Goal: Task Accomplishment & Management: Manage account settings

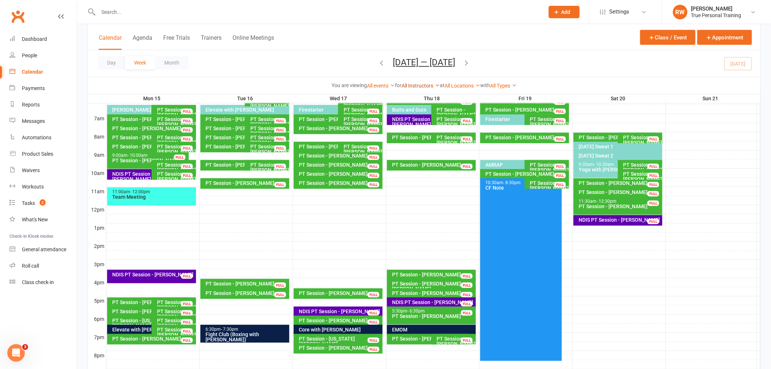
click at [413, 87] on link "All Instructors" at bounding box center [421, 86] width 38 height 6
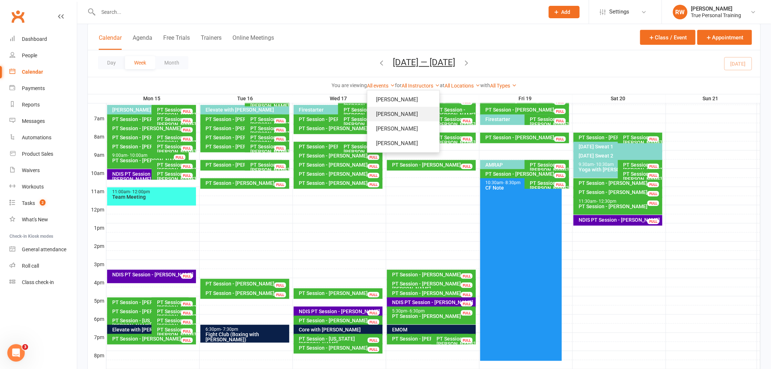
click at [412, 117] on link "[PERSON_NAME]" at bounding box center [403, 114] width 72 height 15
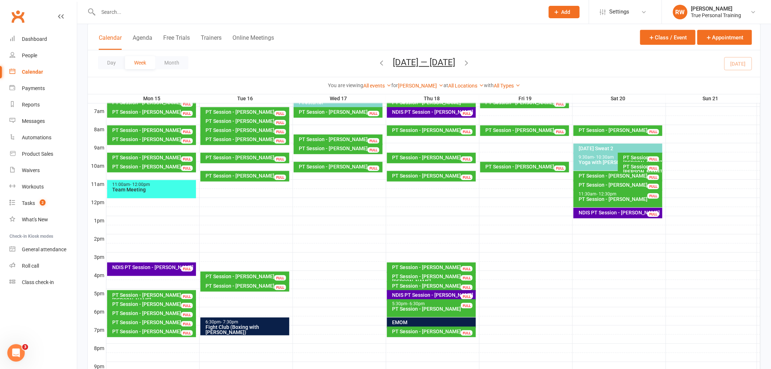
scroll to position [159, 0]
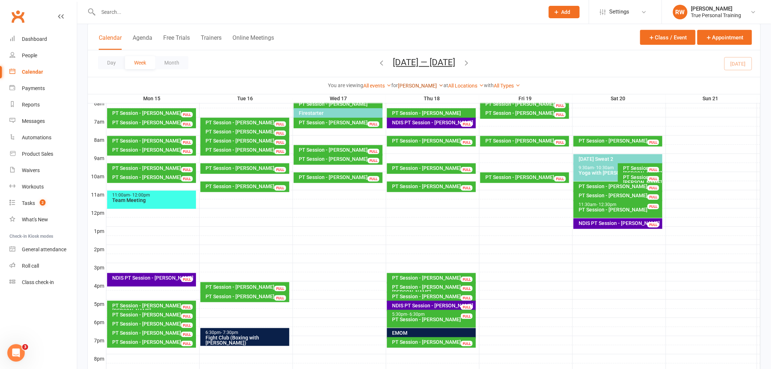
click at [421, 88] on link "[PERSON_NAME]" at bounding box center [421, 86] width 46 height 6
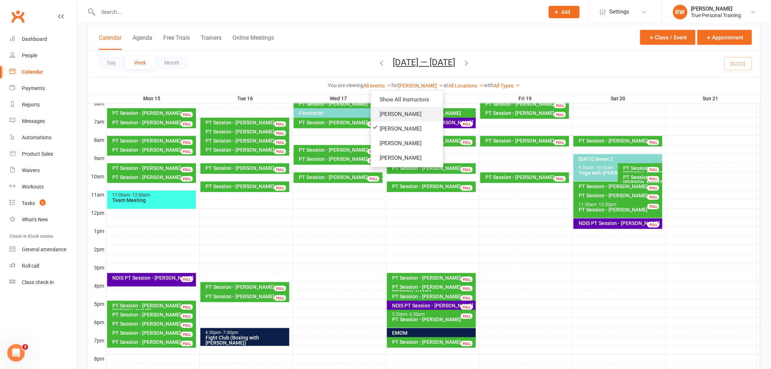
click at [418, 110] on link "[PERSON_NAME]" at bounding box center [407, 114] width 72 height 15
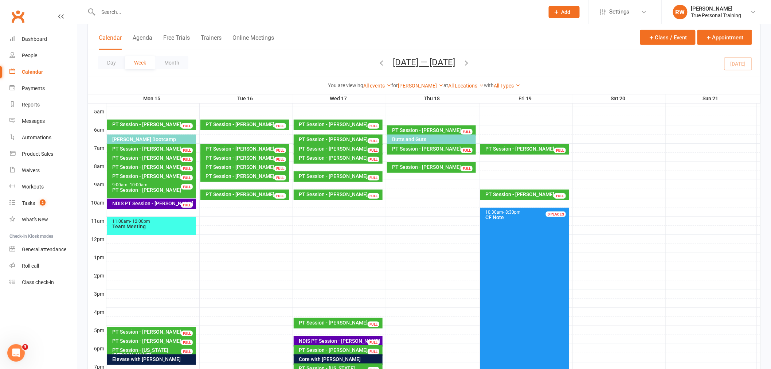
scroll to position [118, 0]
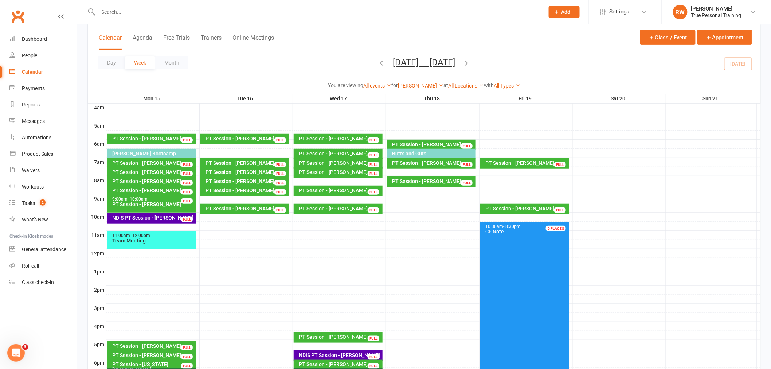
click at [470, 59] on icon "button" at bounding box center [467, 63] width 8 height 8
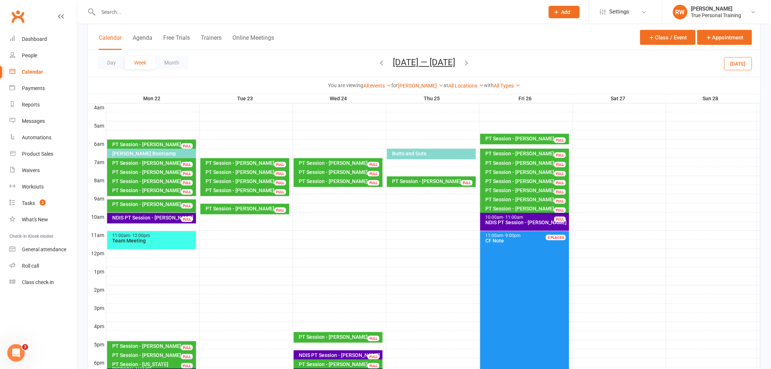
click at [378, 62] on icon "button" at bounding box center [382, 63] width 8 height 8
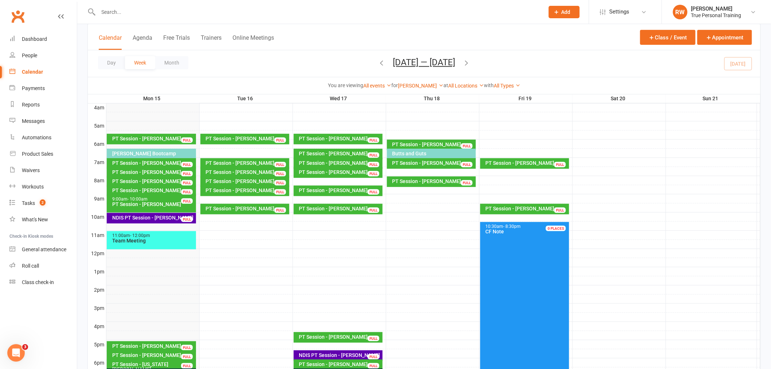
click at [470, 62] on icon "button" at bounding box center [467, 63] width 8 height 8
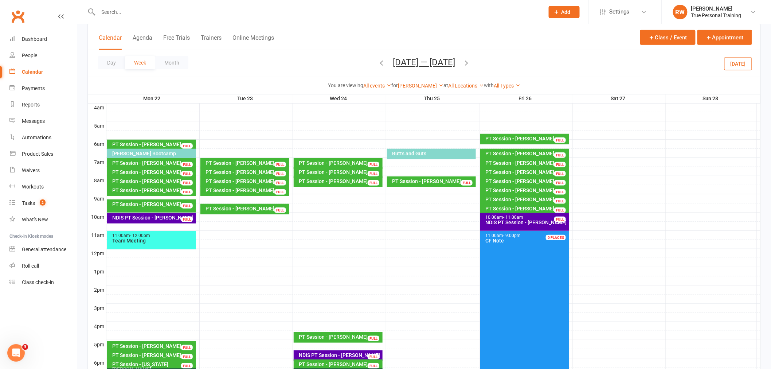
click at [378, 63] on icon "button" at bounding box center [382, 63] width 8 height 8
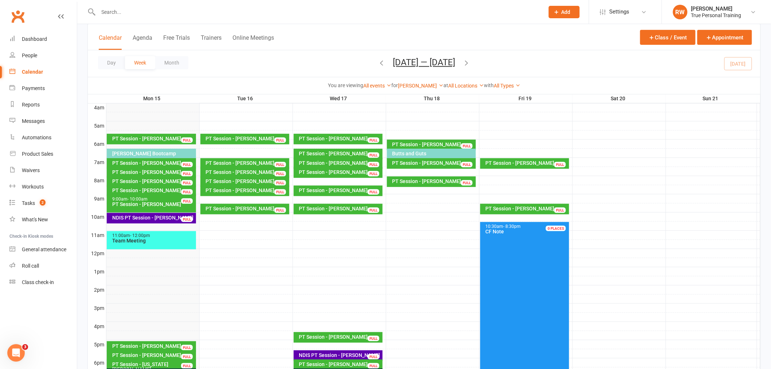
click at [378, 57] on button "button" at bounding box center [382, 63] width 8 height 13
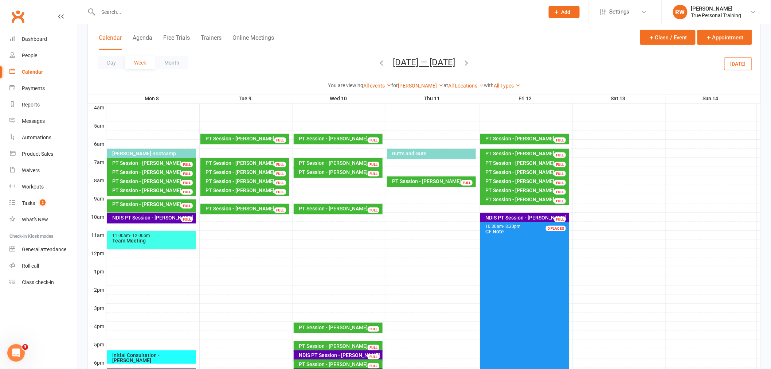
click at [470, 63] on icon "button" at bounding box center [467, 63] width 8 height 8
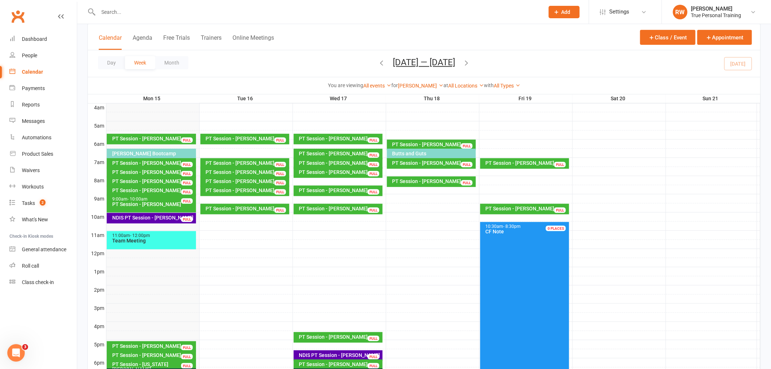
click at [250, 134] on div "PT Session - [PERSON_NAME] FULL" at bounding box center [244, 139] width 89 height 11
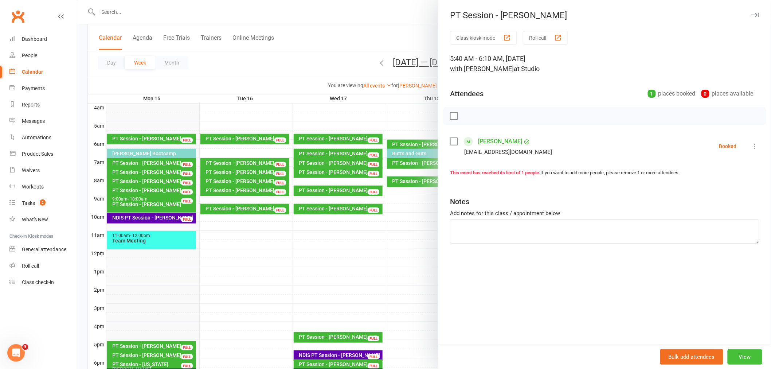
click at [750, 354] on button "View" at bounding box center [745, 356] width 35 height 15
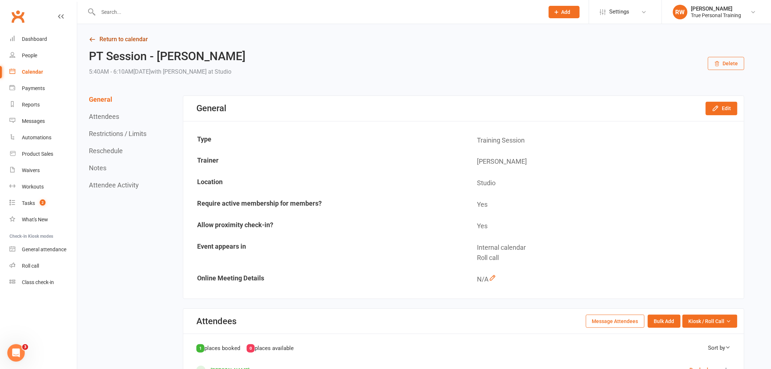
click at [97, 34] on link "Return to calendar" at bounding box center [417, 39] width 656 height 10
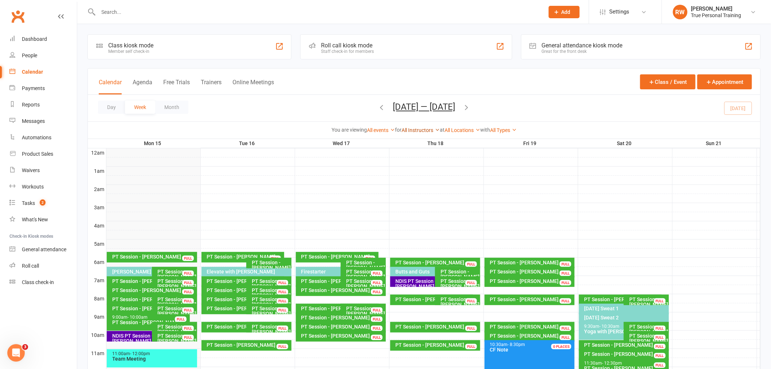
click at [427, 129] on link "All Instructors" at bounding box center [421, 130] width 38 height 6
click at [421, 146] on link "[PERSON_NAME]" at bounding box center [403, 144] width 72 height 15
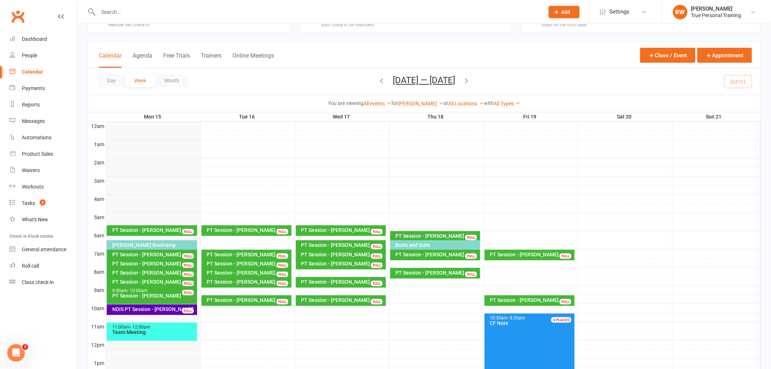
scroll to position [40, 0]
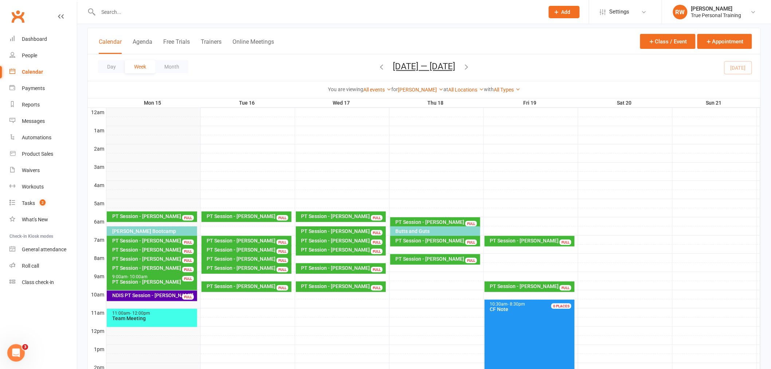
click at [274, 212] on div "PT Session - [PERSON_NAME] FULL" at bounding box center [247, 216] width 90 height 11
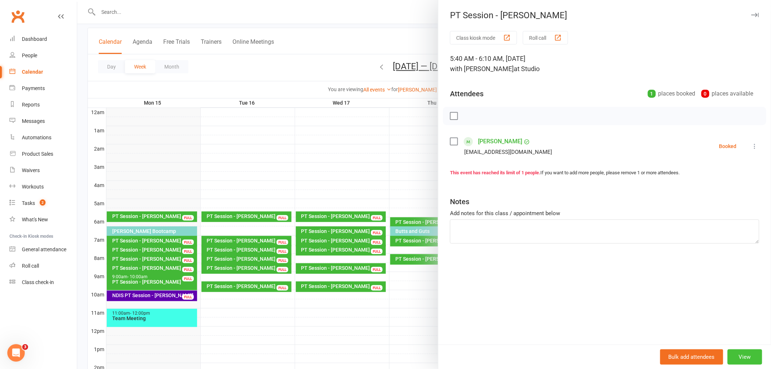
click at [744, 352] on button "View" at bounding box center [745, 356] width 35 height 15
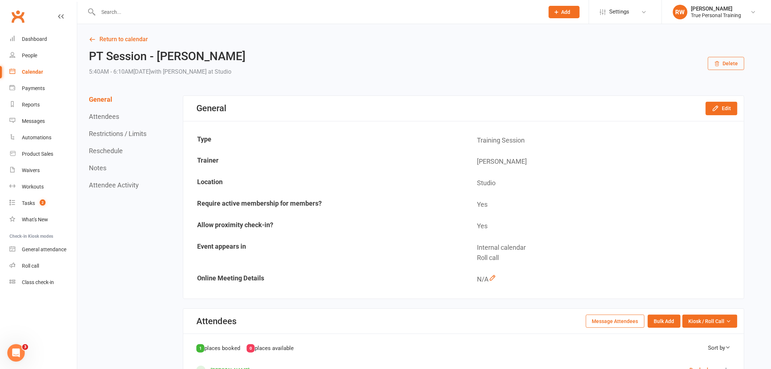
click at [734, 61] on button "Delete" at bounding box center [726, 63] width 36 height 13
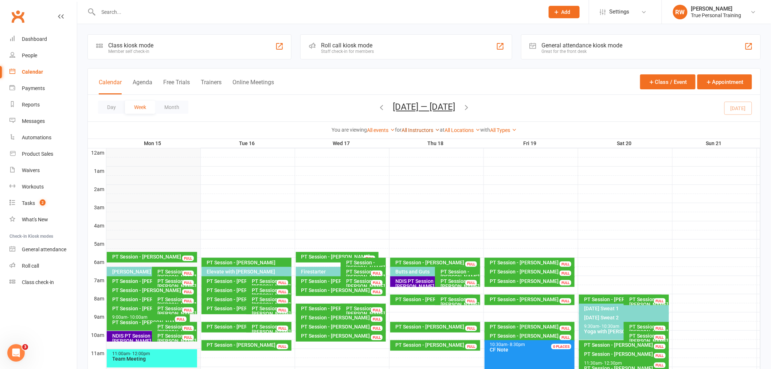
click at [420, 130] on link "All Instructors" at bounding box center [421, 130] width 38 height 6
click at [418, 140] on link "[PERSON_NAME]" at bounding box center [403, 144] width 72 height 15
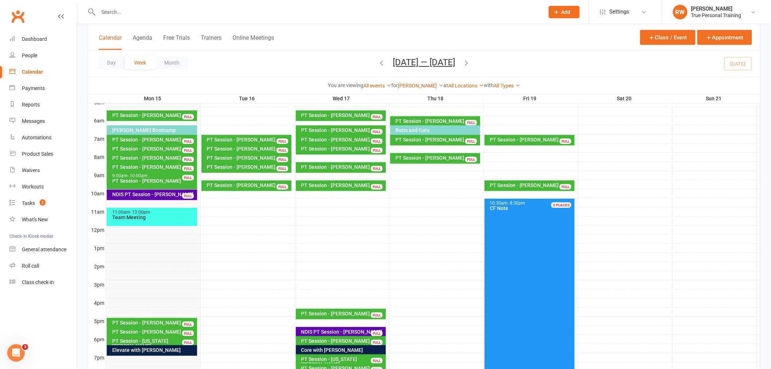
scroll to position [141, 0]
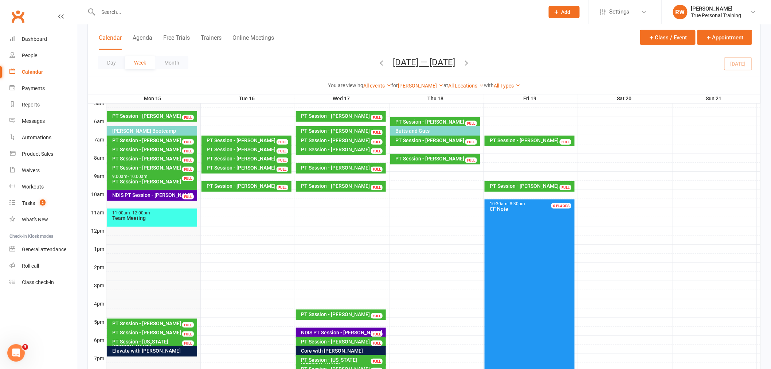
click at [168, 132] on div "[PERSON_NAME] Bootcamp" at bounding box center [154, 130] width 84 height 5
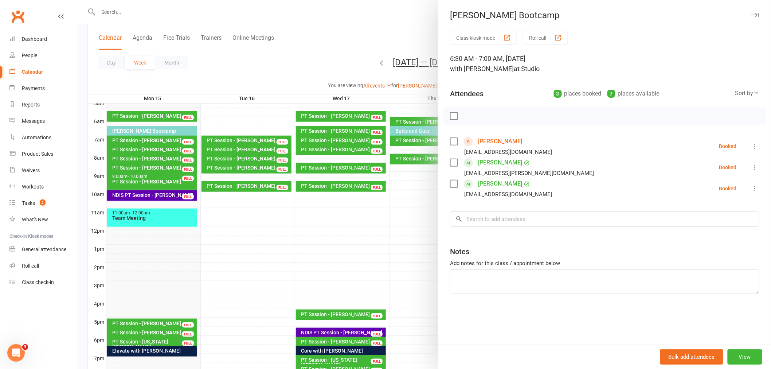
click at [335, 39] on div at bounding box center [424, 184] width 694 height 369
